Goal: Task Accomplishment & Management: Use online tool/utility

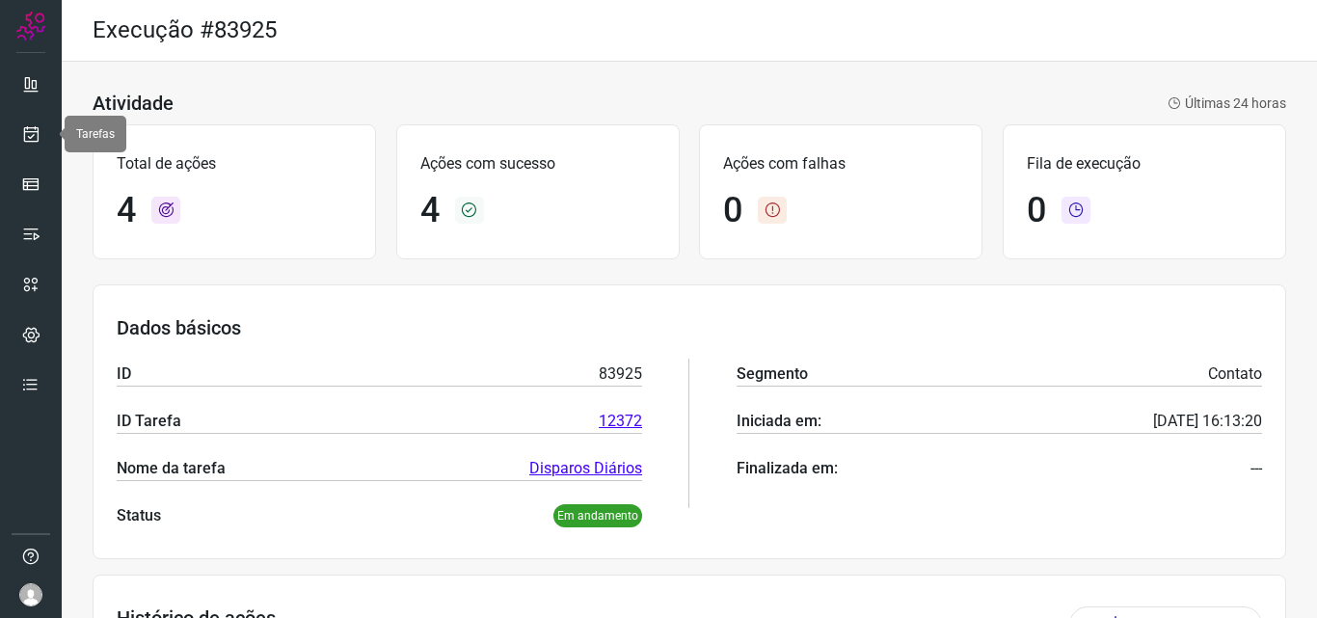
click at [36, 121] on link at bounding box center [31, 134] width 39 height 39
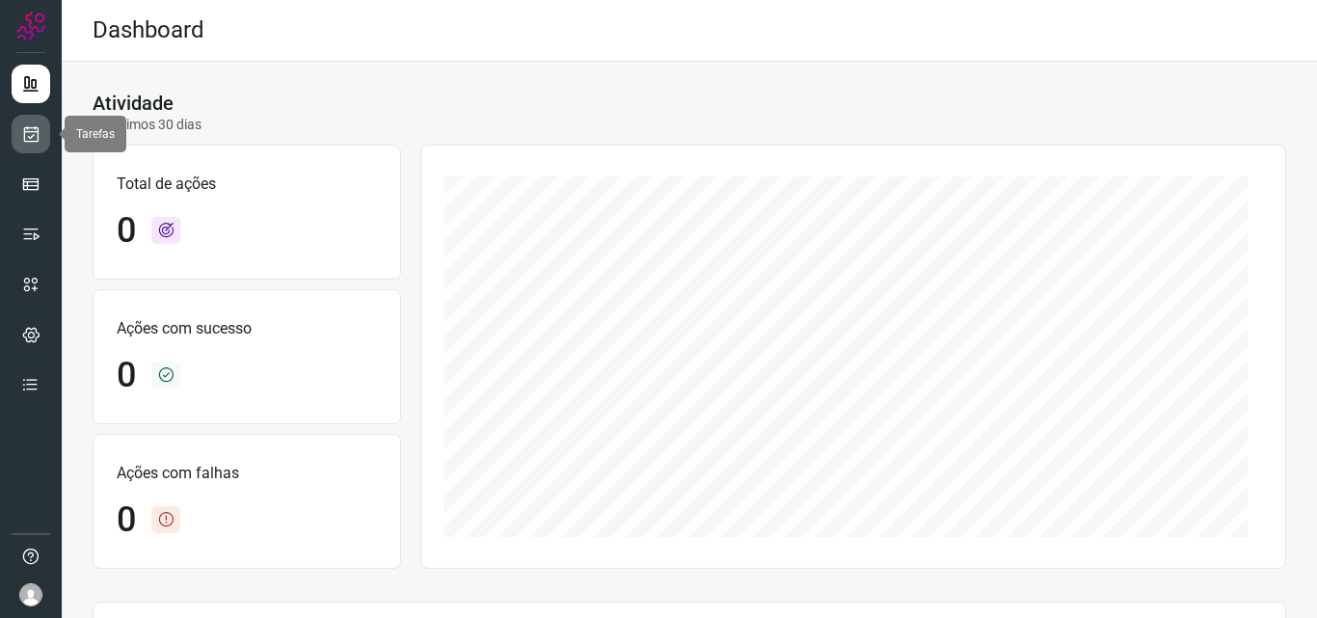
click at [29, 130] on icon at bounding box center [31, 133] width 20 height 19
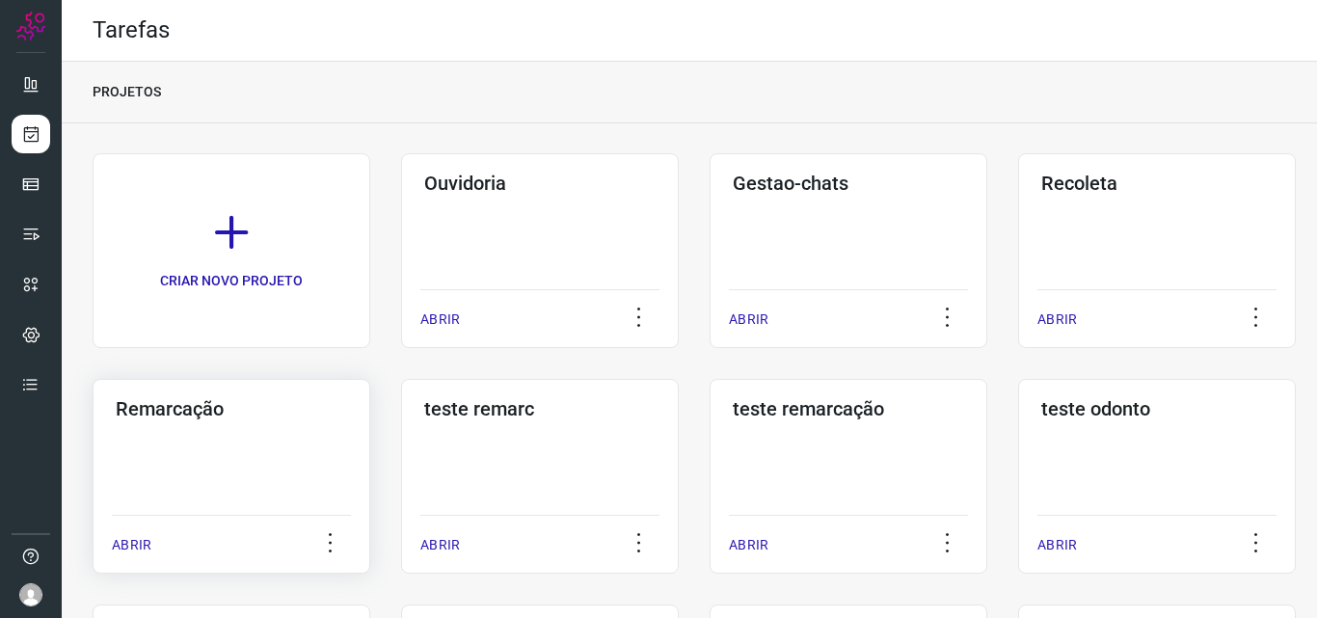
click at [311, 459] on div "Remarcação ABRIR" at bounding box center [232, 476] width 278 height 195
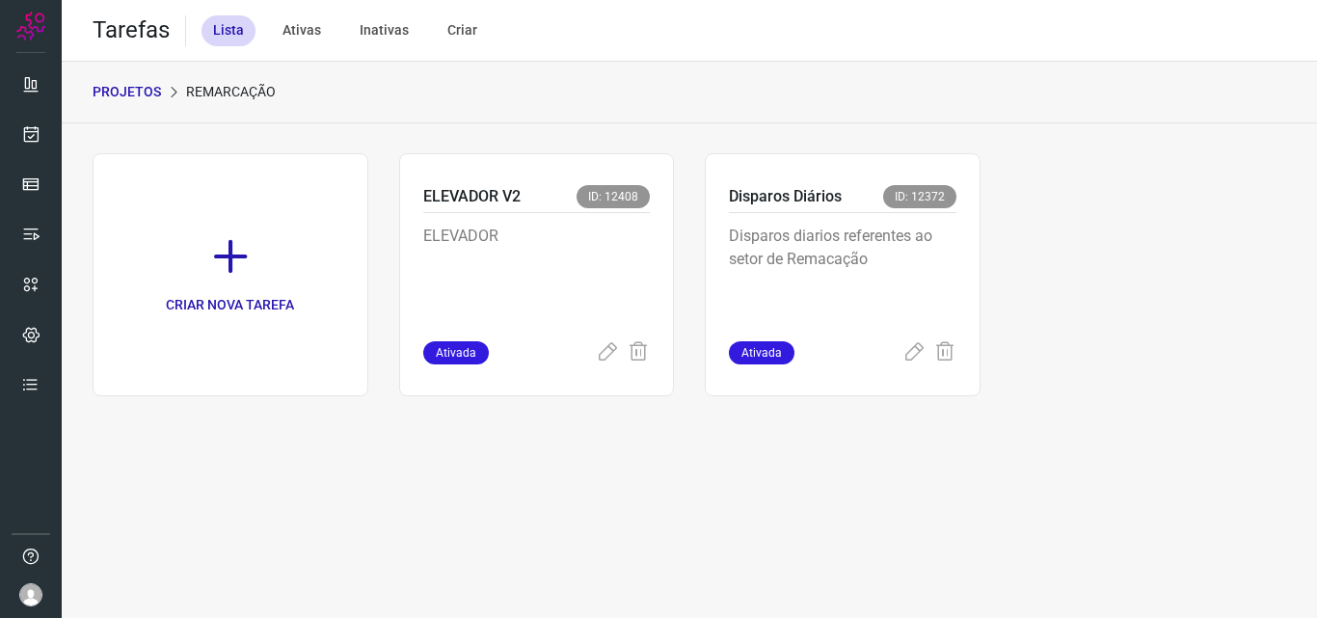
click at [859, 261] on p "Disparos diarios referentes ao setor de Remacação" at bounding box center [843, 273] width 228 height 96
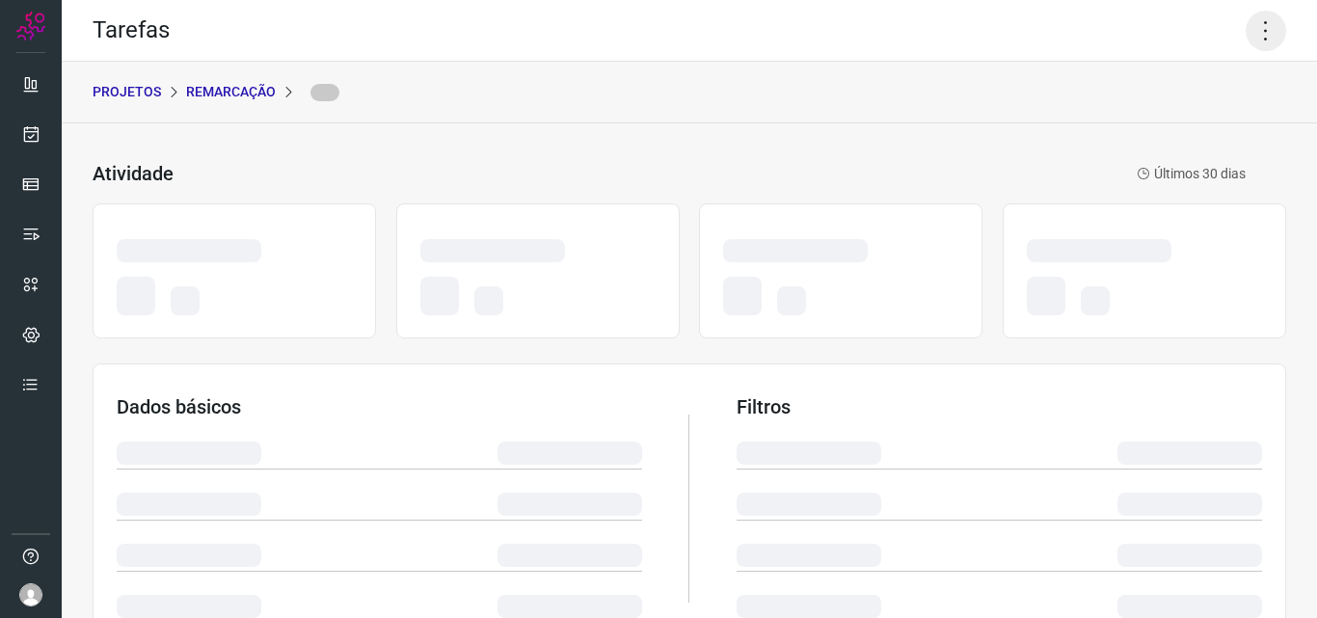
click at [1251, 14] on icon at bounding box center [1266, 31] width 41 height 41
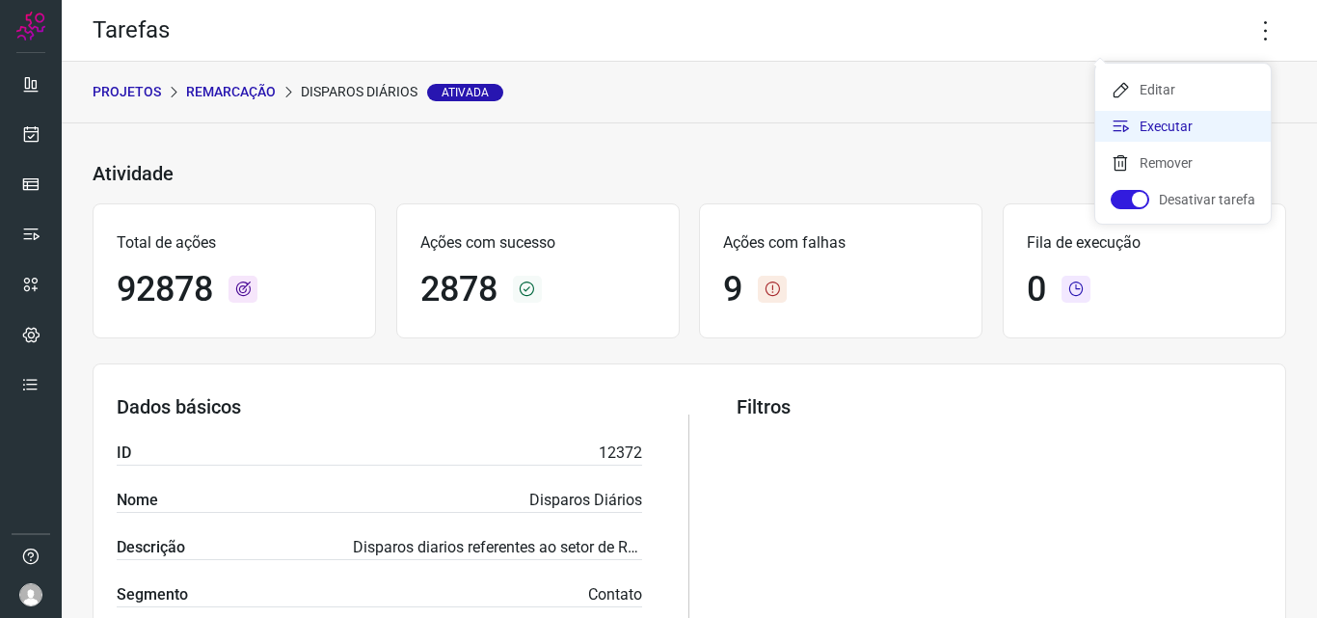
click at [1190, 119] on li "Executar" at bounding box center [1184, 126] width 176 height 31
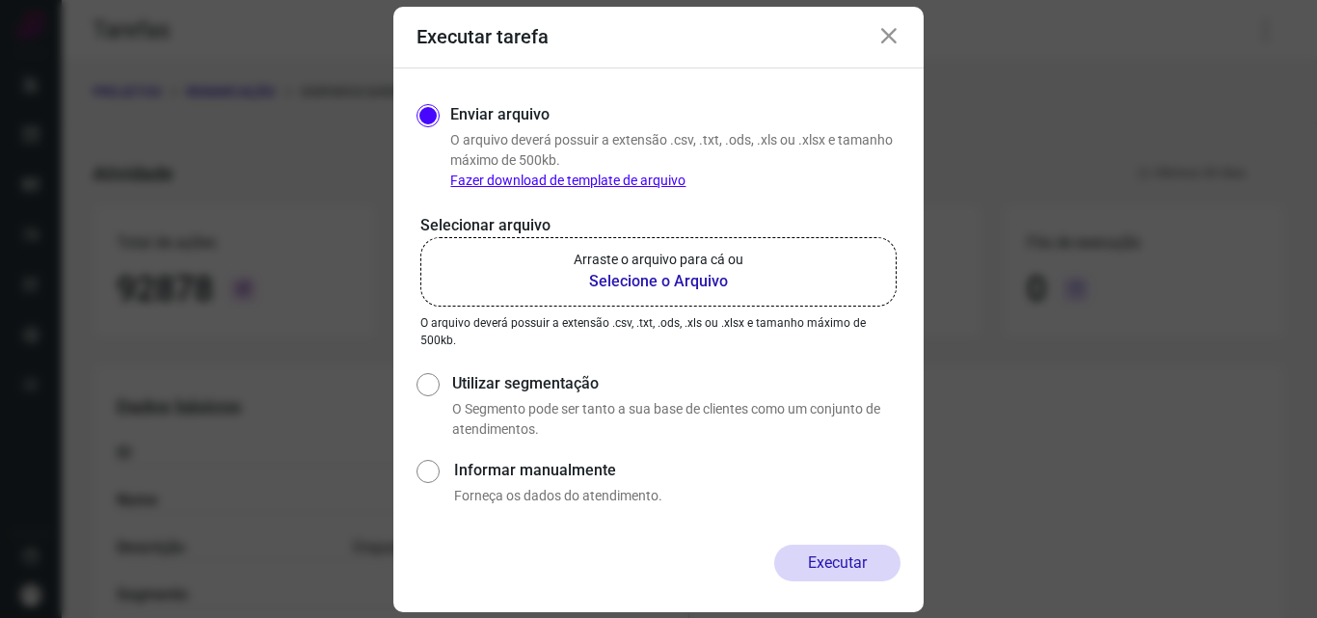
click at [710, 253] on p "Arraste o arquivo para cá ou" at bounding box center [659, 260] width 170 height 20
click at [0, 0] on input "Arraste o arquivo para cá ou Selecione o Arquivo" at bounding box center [0, 0] width 0 height 0
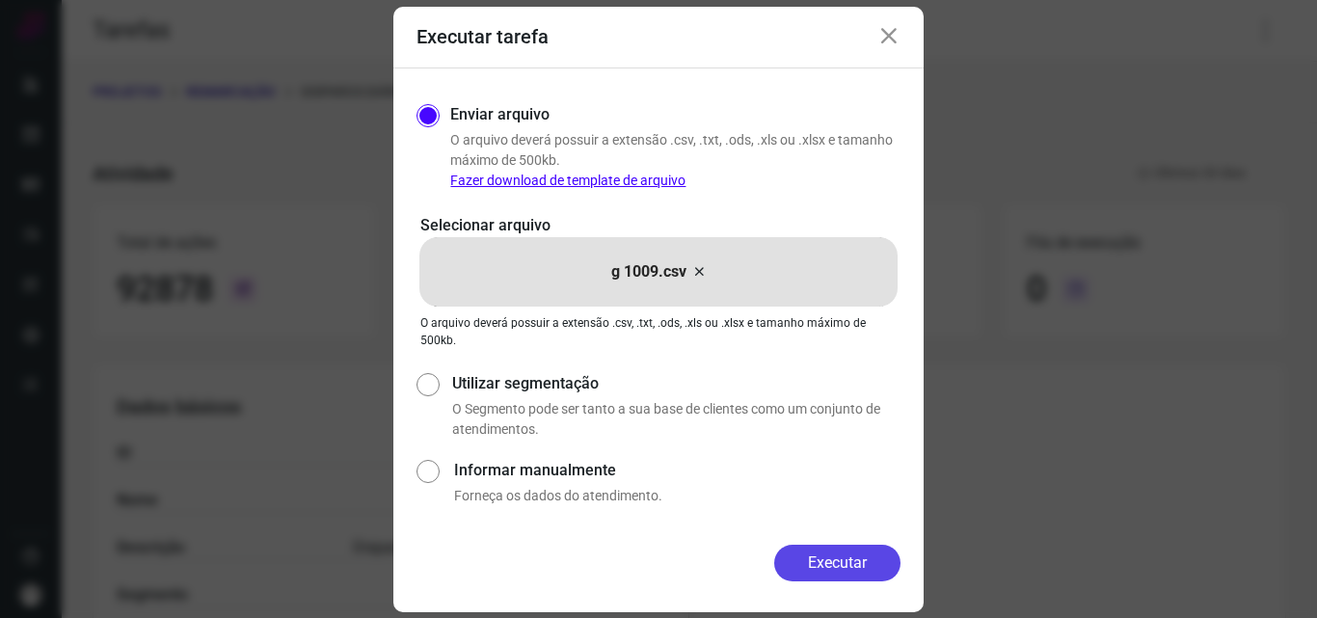
click at [828, 560] on button "Executar" at bounding box center [837, 563] width 126 height 37
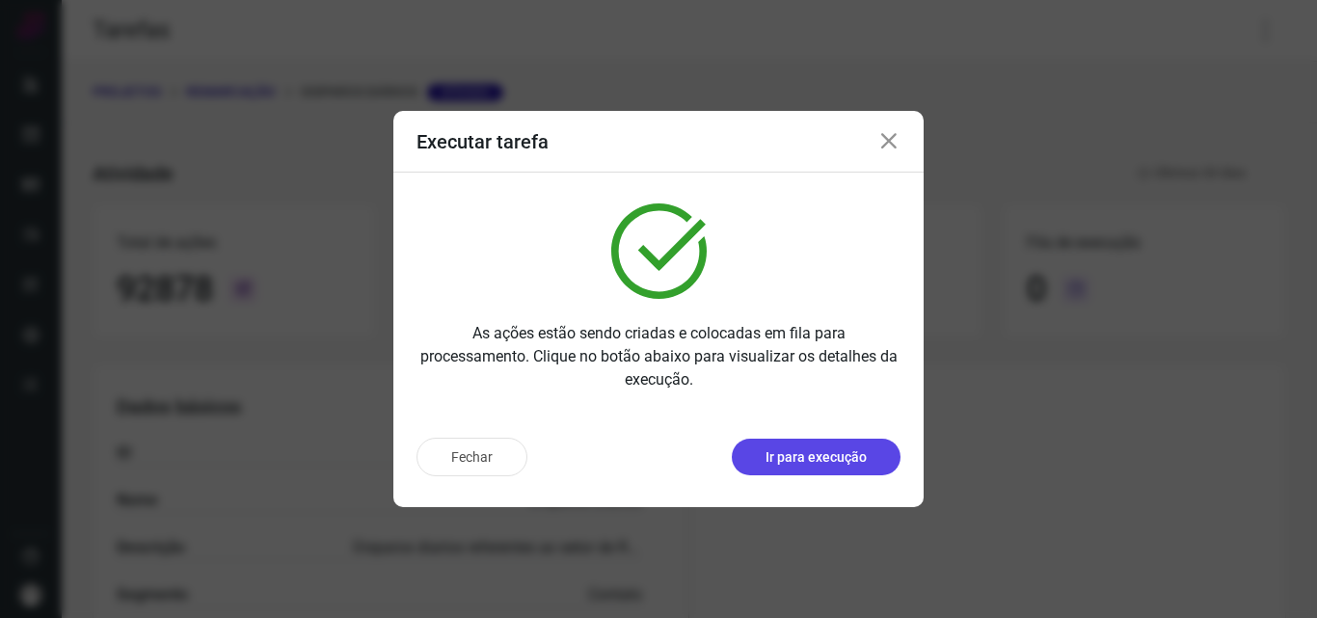
click at [818, 468] on button "Ir para execução" at bounding box center [816, 457] width 169 height 37
